Goal: Transaction & Acquisition: Subscribe to service/newsletter

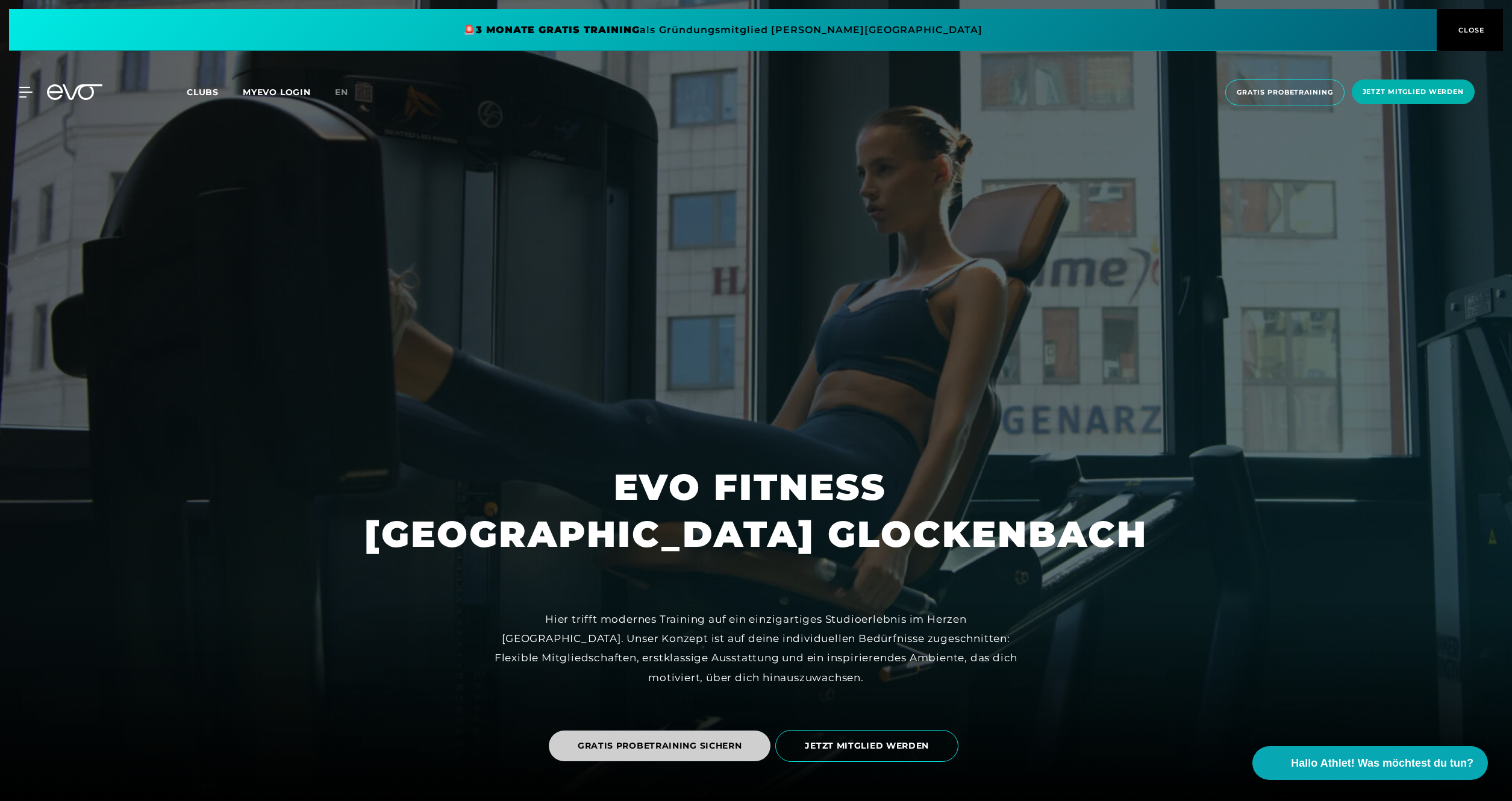
click at [734, 749] on span "GRATIS PROBETRAINING SICHERN" at bounding box center [660, 746] width 165 height 13
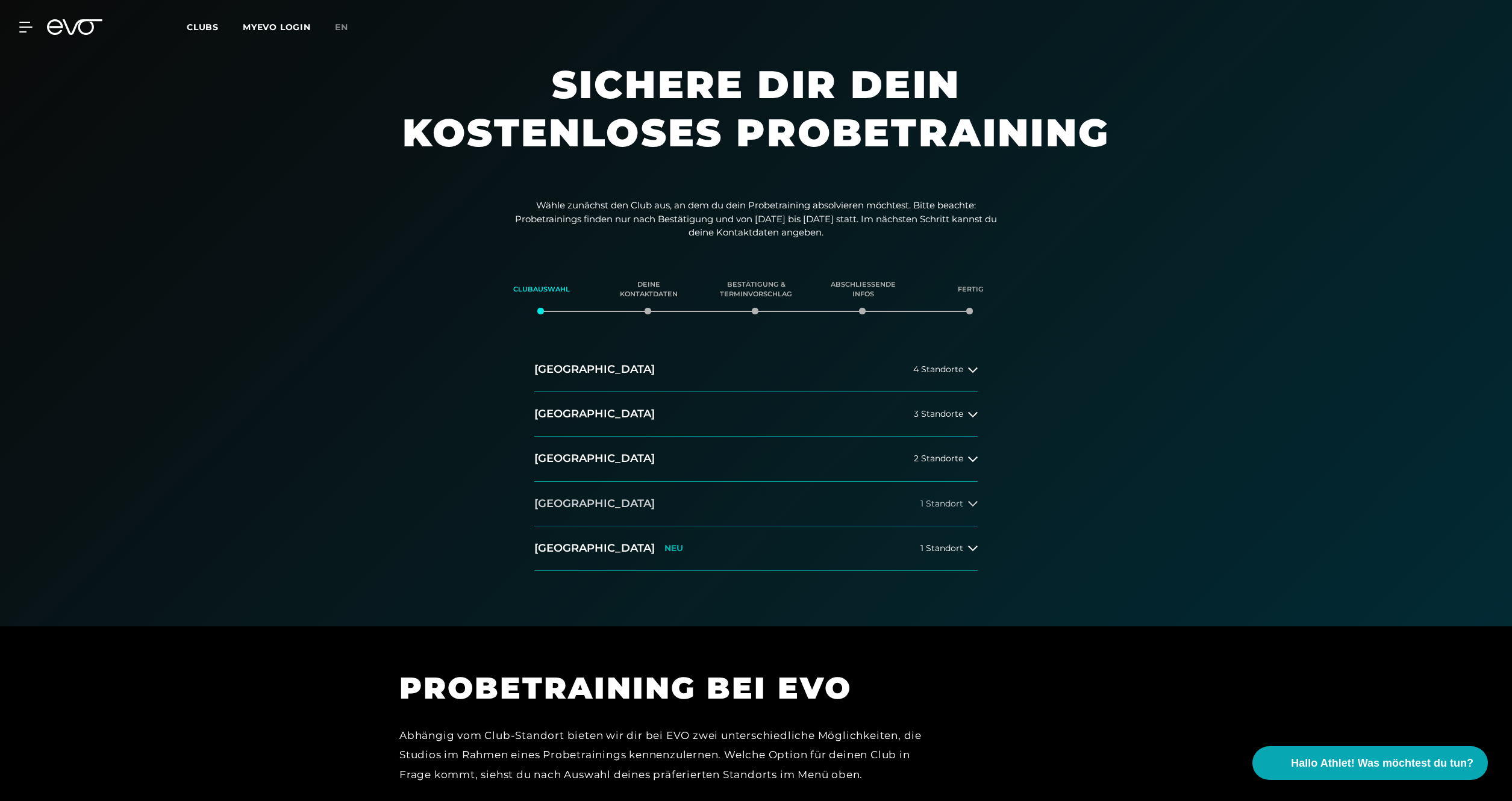
click at [976, 505] on icon at bounding box center [973, 503] width 10 height 10
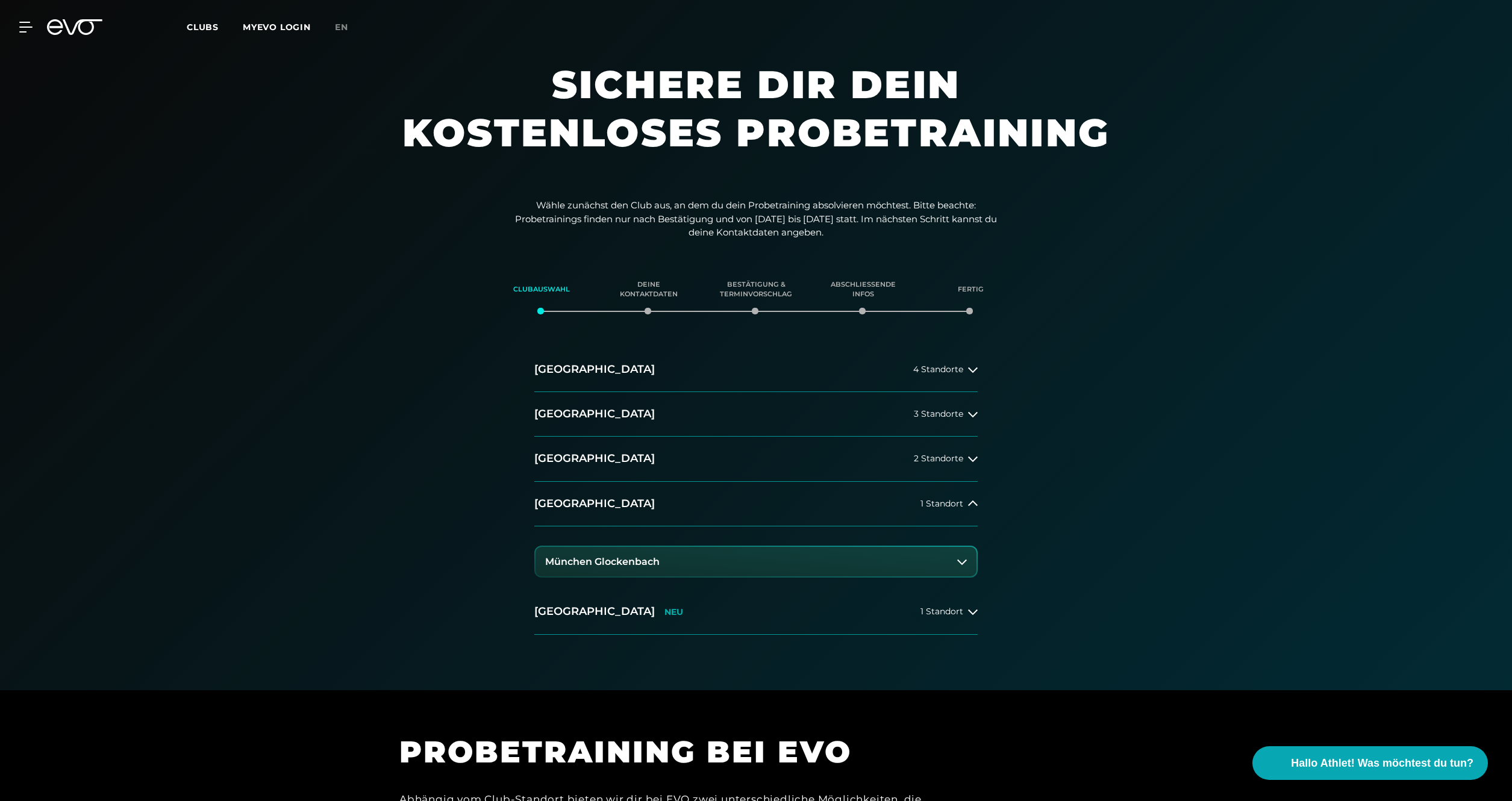
click at [843, 560] on button "München Glockenbach" at bounding box center [756, 562] width 441 height 30
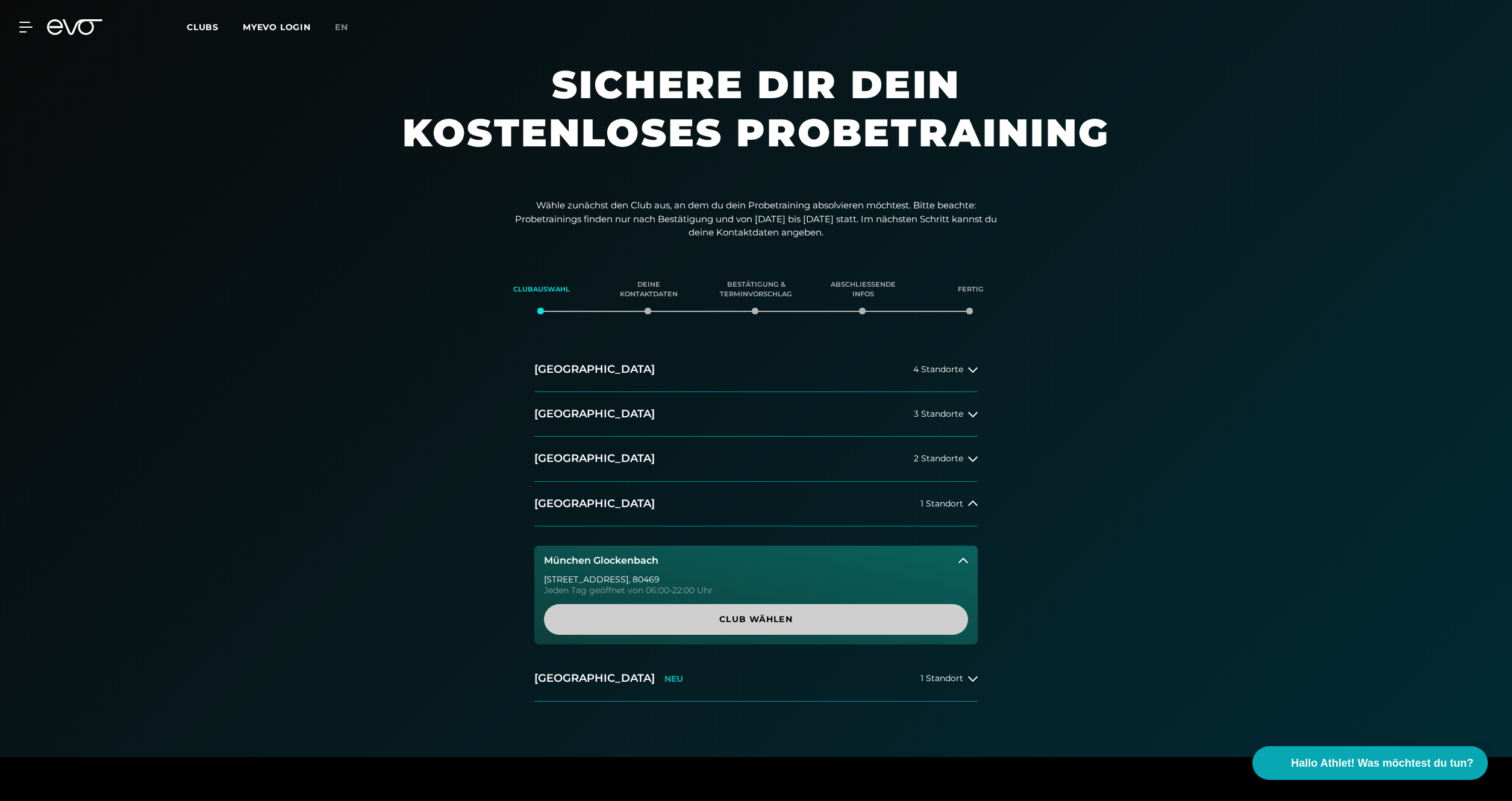
click at [769, 627] on span "Club wählen" at bounding box center [756, 619] width 424 height 31
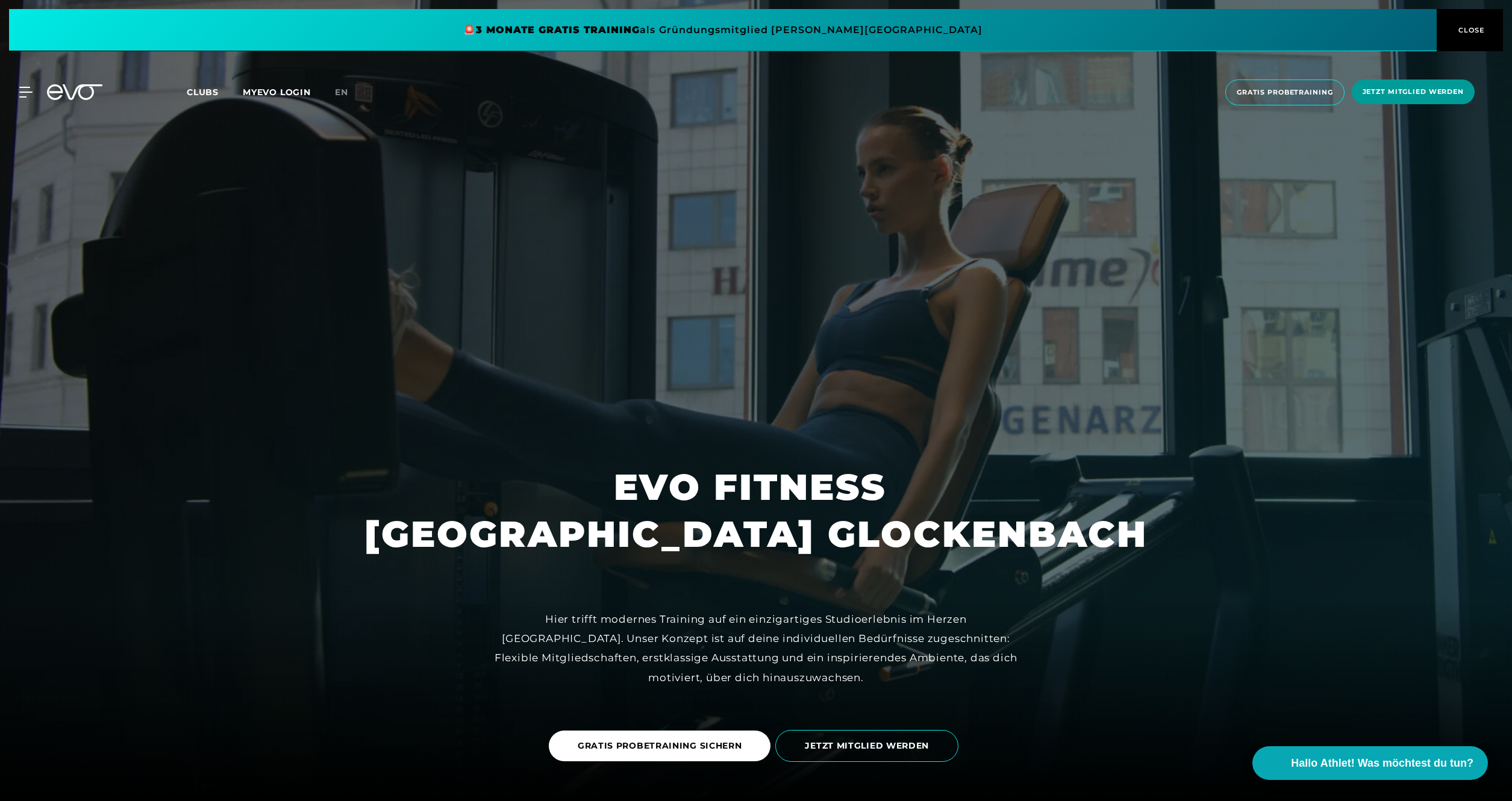
click at [1407, 94] on span "Jetzt Mitglied werden" at bounding box center [1413, 92] width 102 height 11
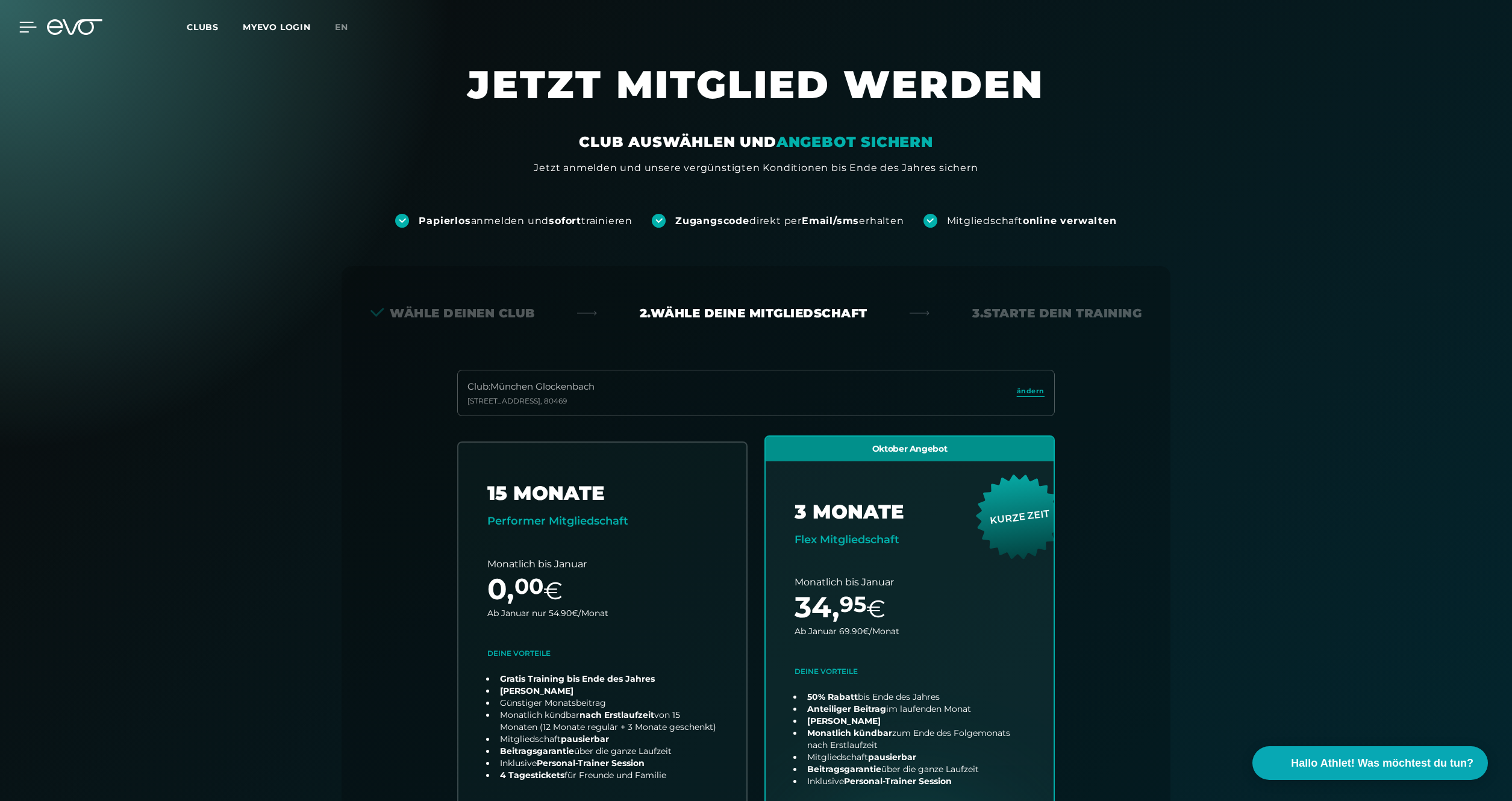
click at [20, 23] on icon at bounding box center [28, 27] width 17 height 11
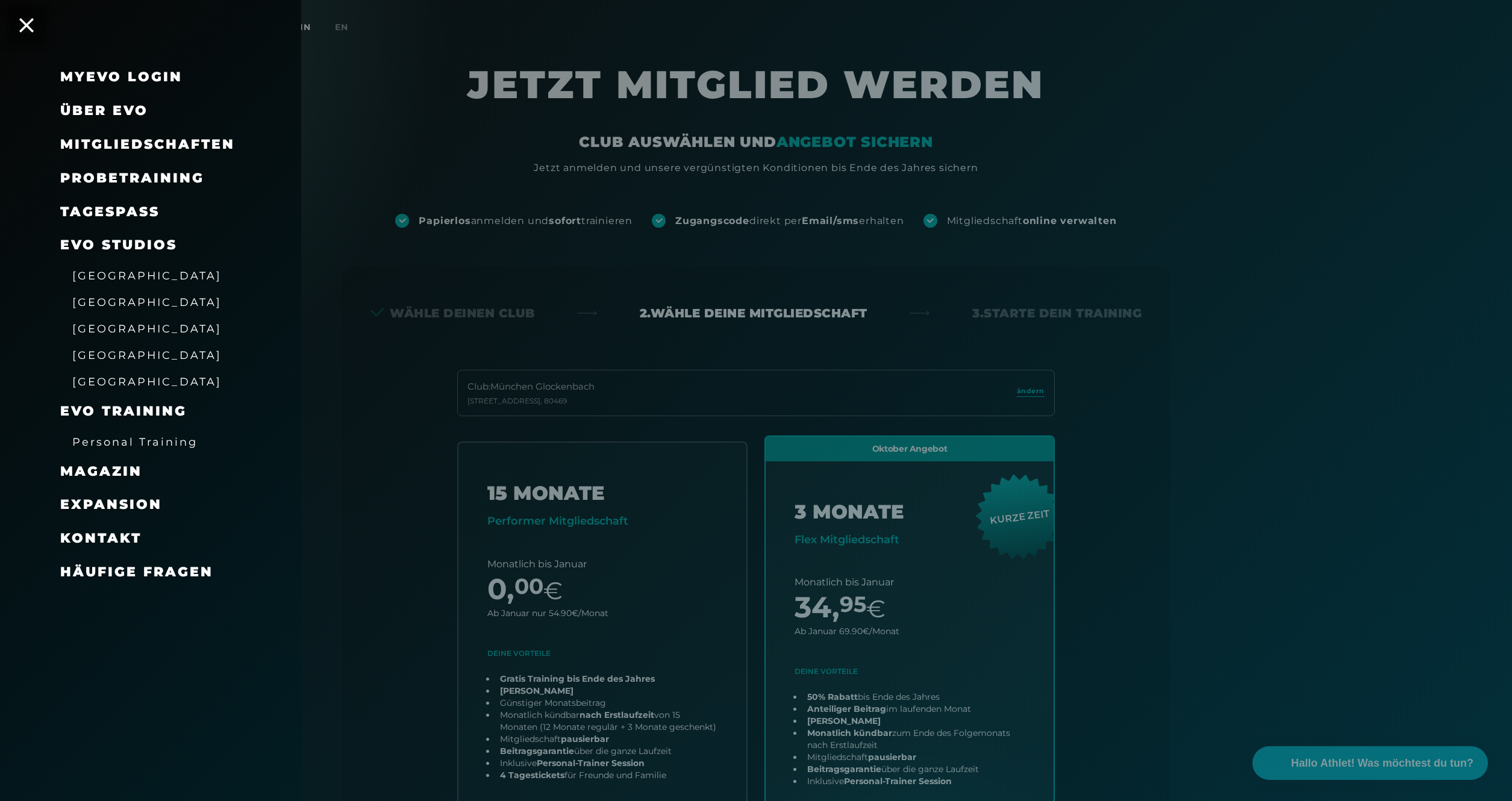
click at [342, 218] on div at bounding box center [756, 400] width 1512 height 801
